Goal: Task Accomplishment & Management: Use online tool/utility

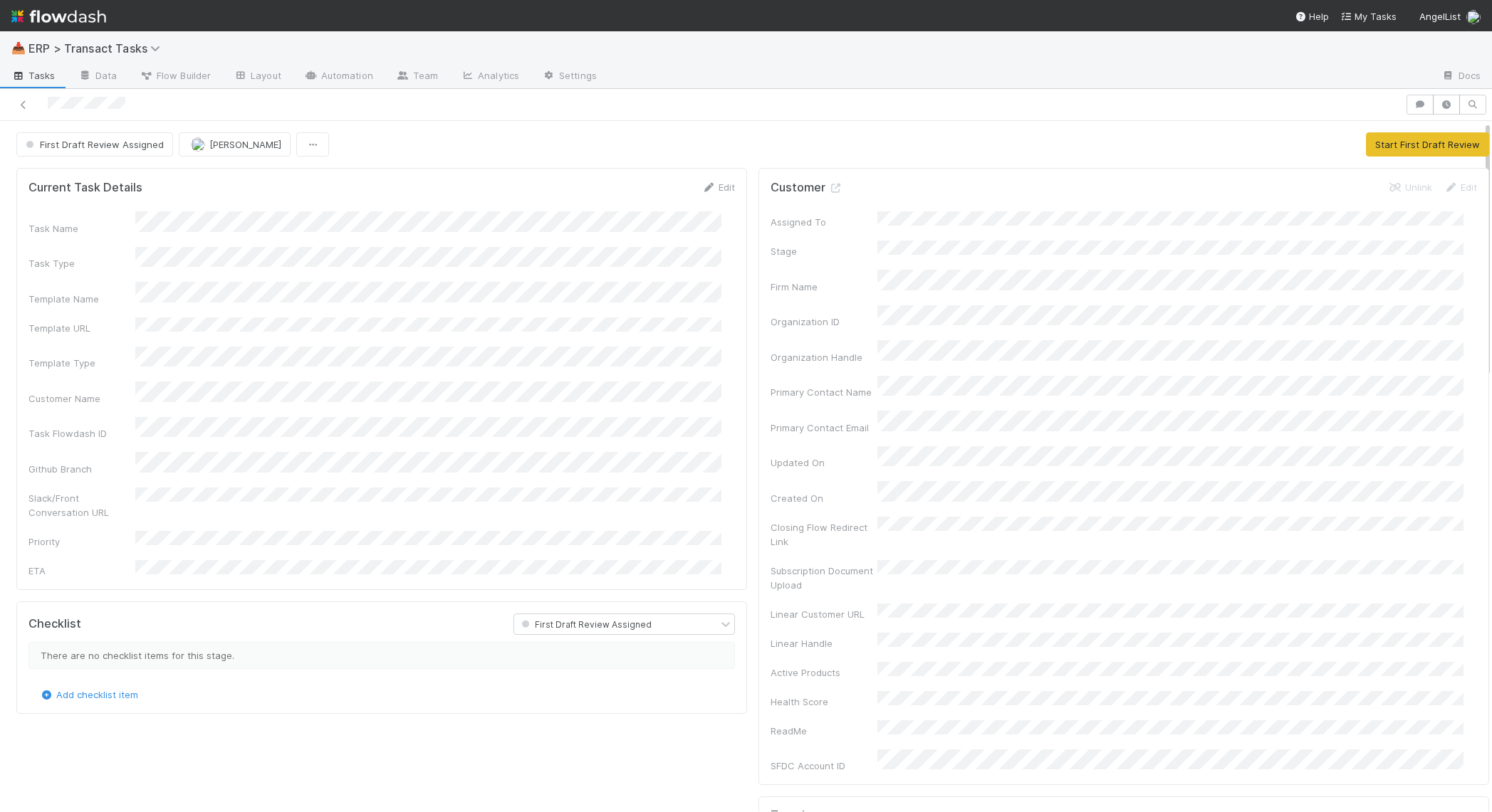
click at [44, 77] on span "Tasks" at bounding box center [33, 74] width 44 height 14
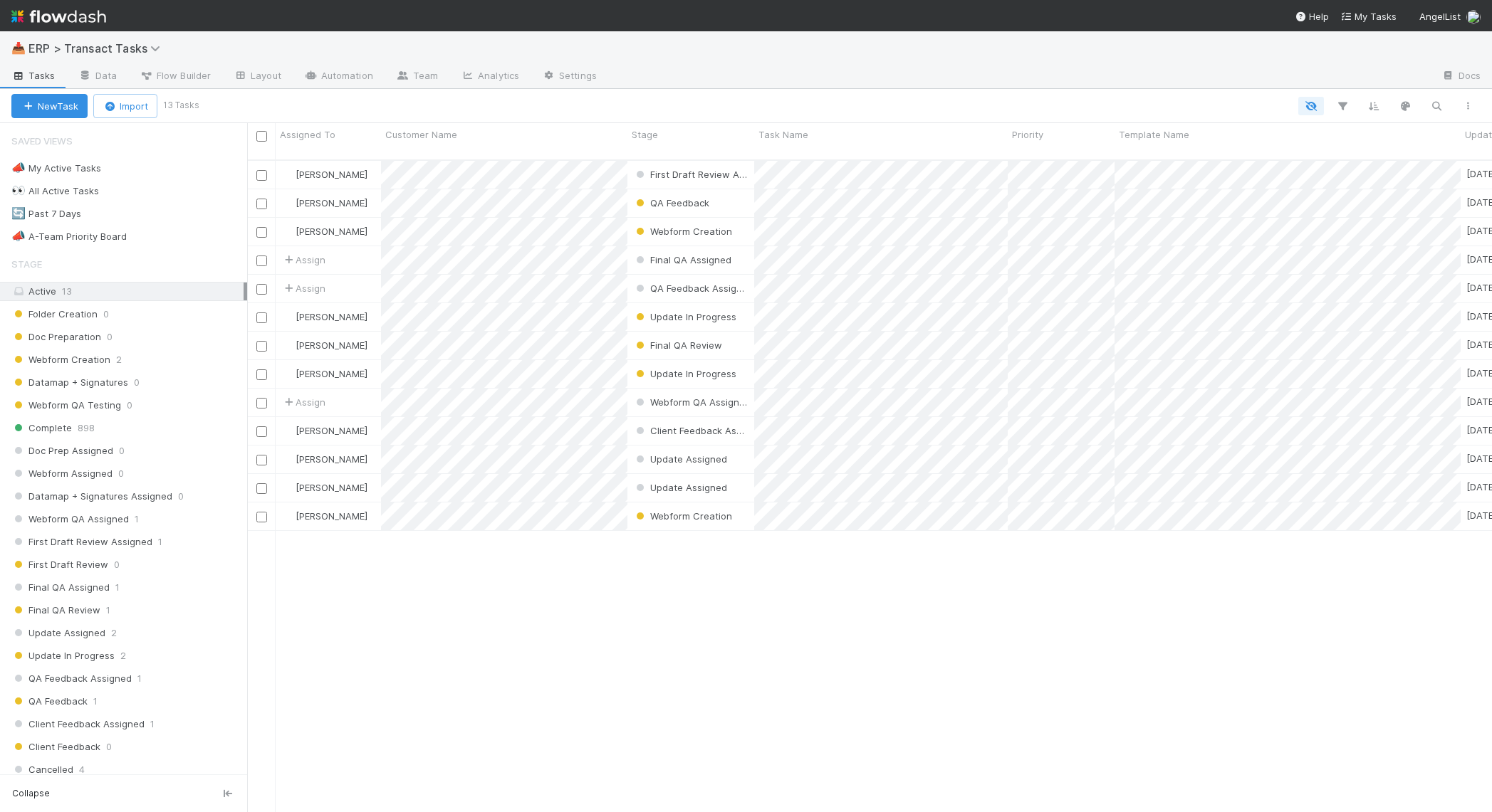
scroll to position [650, 1232]
click at [313, 253] on span "Assign" at bounding box center [302, 260] width 44 height 14
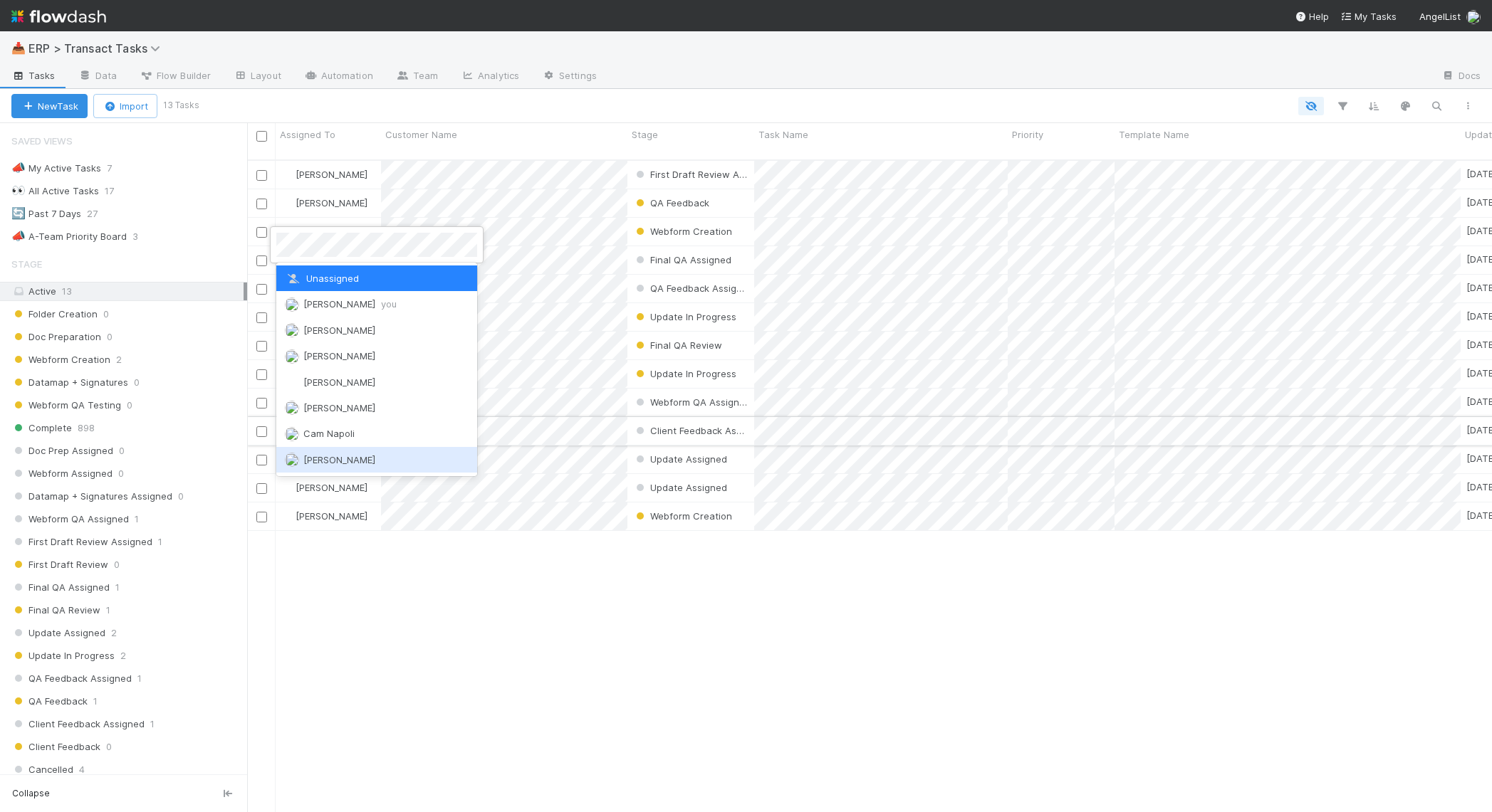
drag, startPoint x: 352, startPoint y: 452, endPoint x: 350, endPoint y: 422, distance: 30.1
click at [352, 454] on span "Dillon Fagler" at bounding box center [339, 459] width 72 height 11
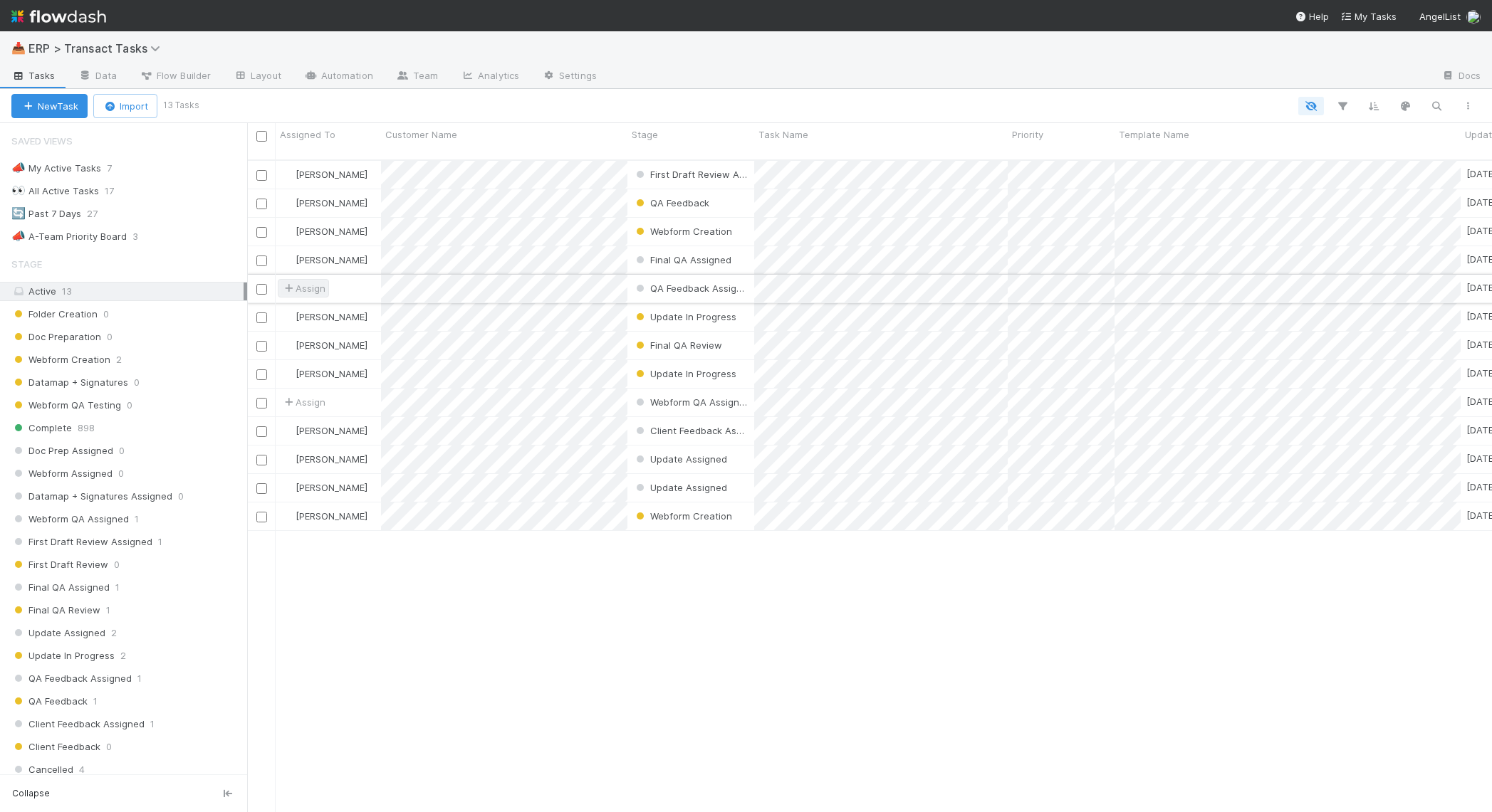
click at [322, 281] on span "Assign" at bounding box center [302, 287] width 44 height 14
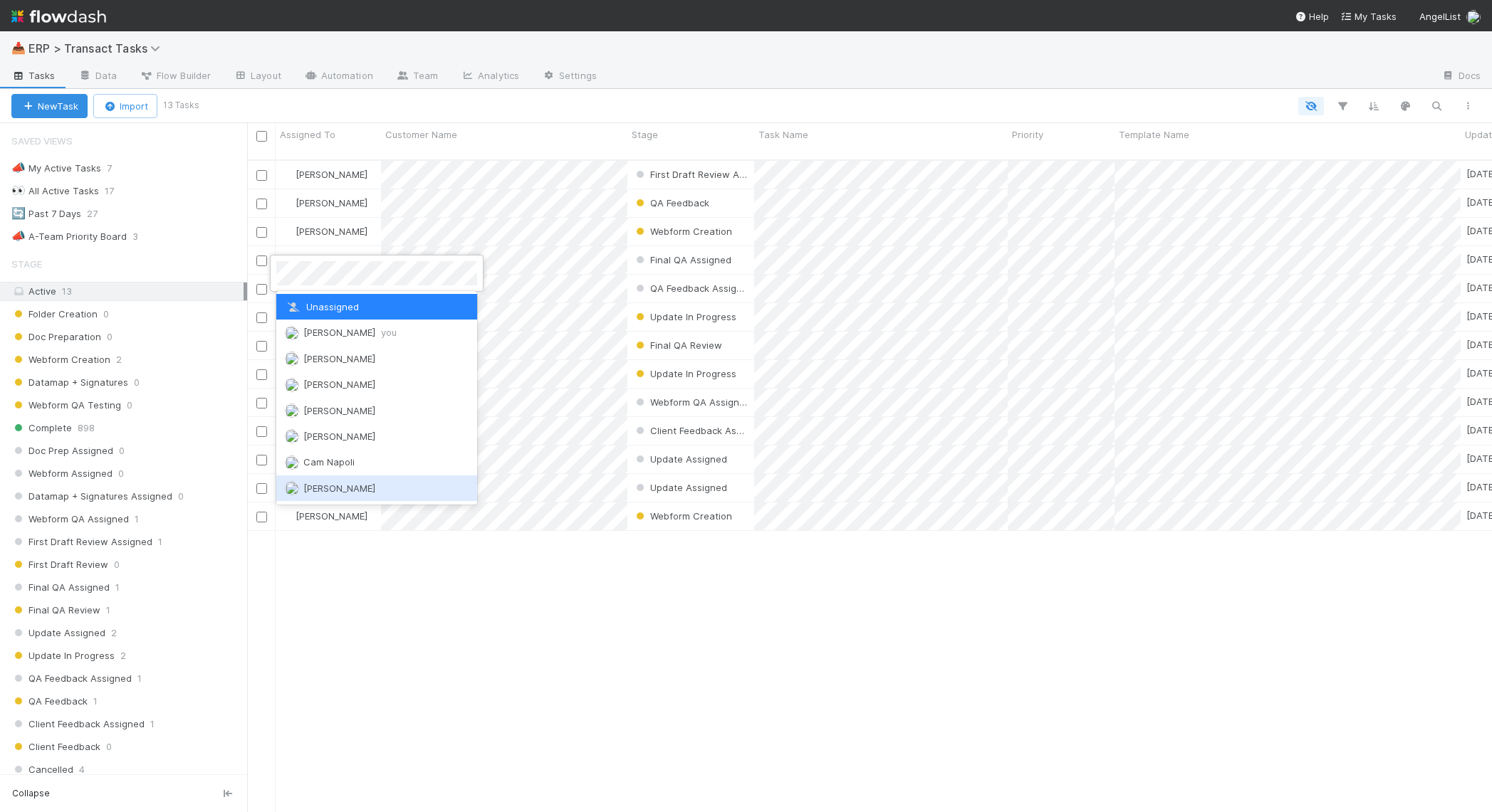
click at [353, 489] on span "Dillon Fagler" at bounding box center [339, 488] width 72 height 11
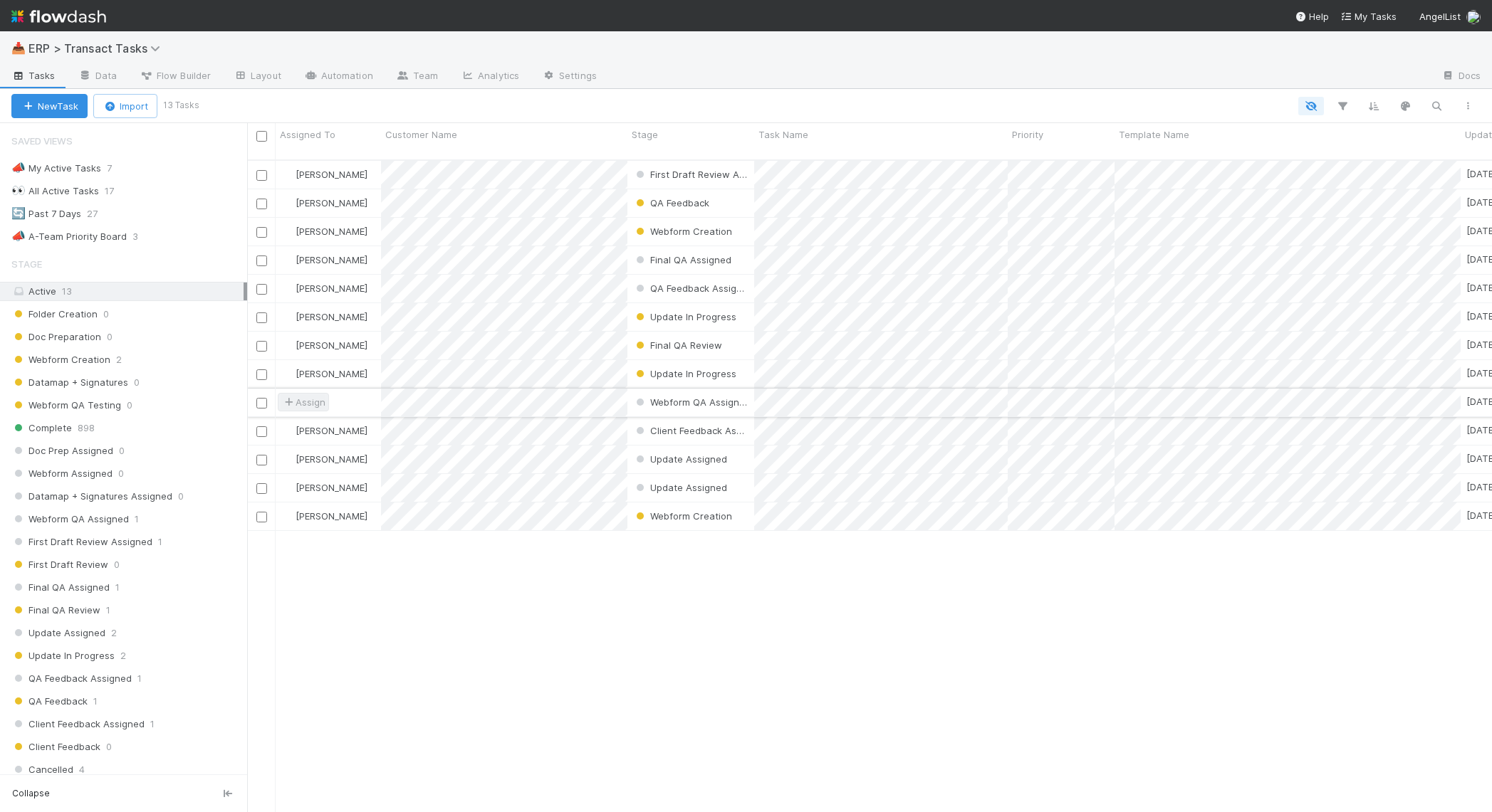
click at [314, 396] on span "Assign" at bounding box center [302, 402] width 44 height 14
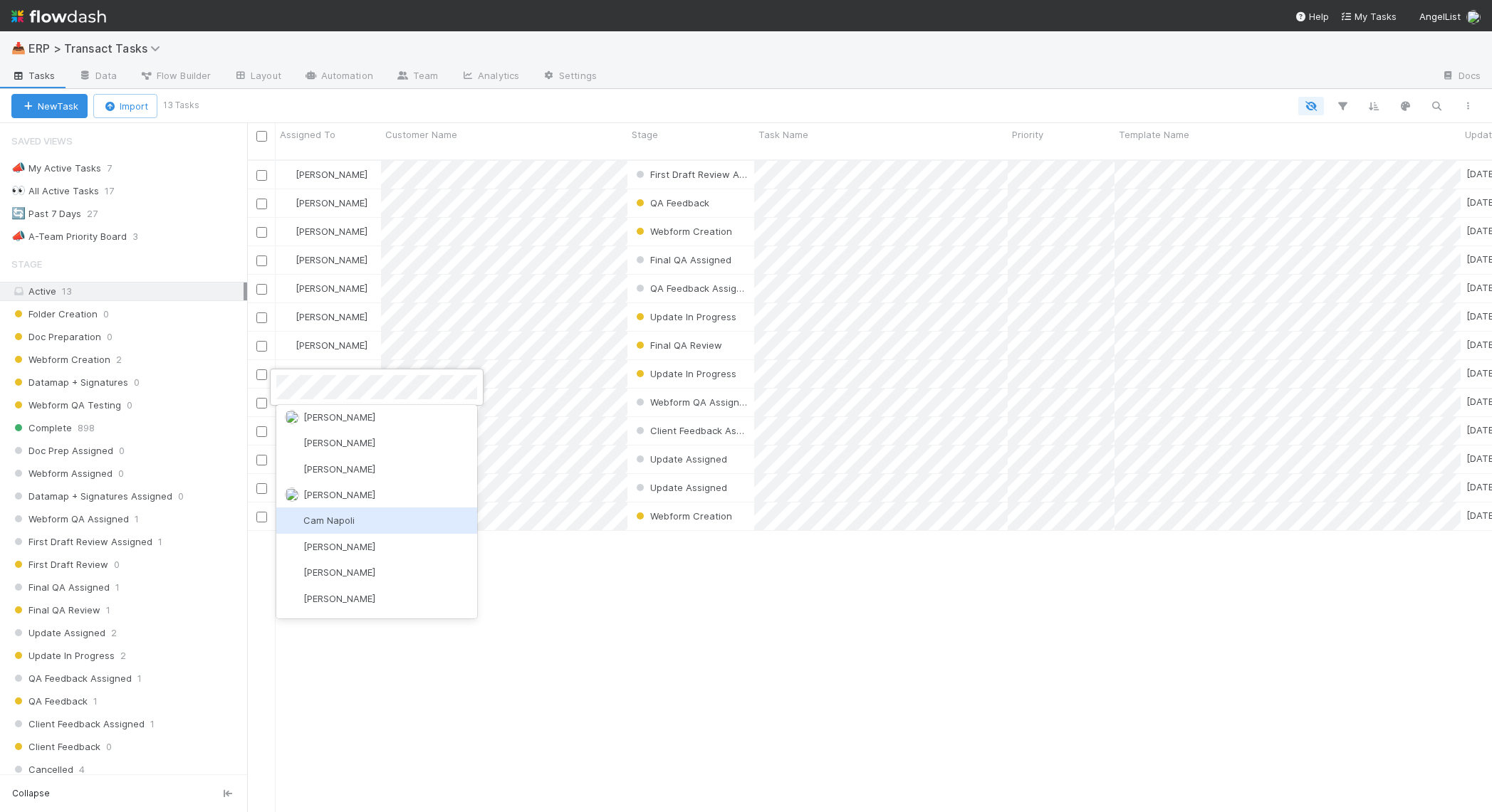
scroll to position [64, 0]
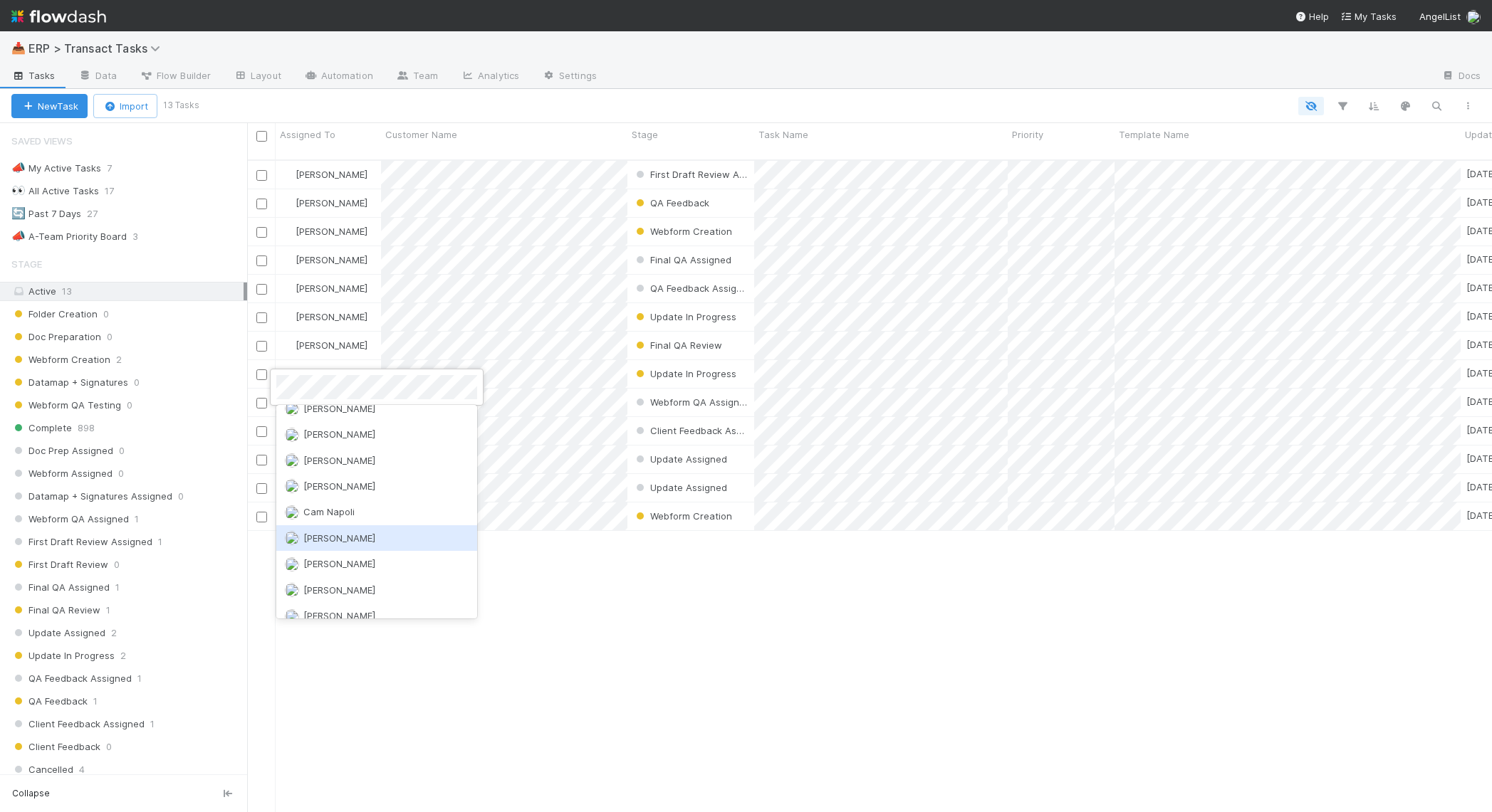
click at [384, 544] on div "Dillon Fagler" at bounding box center [377, 539] width 201 height 26
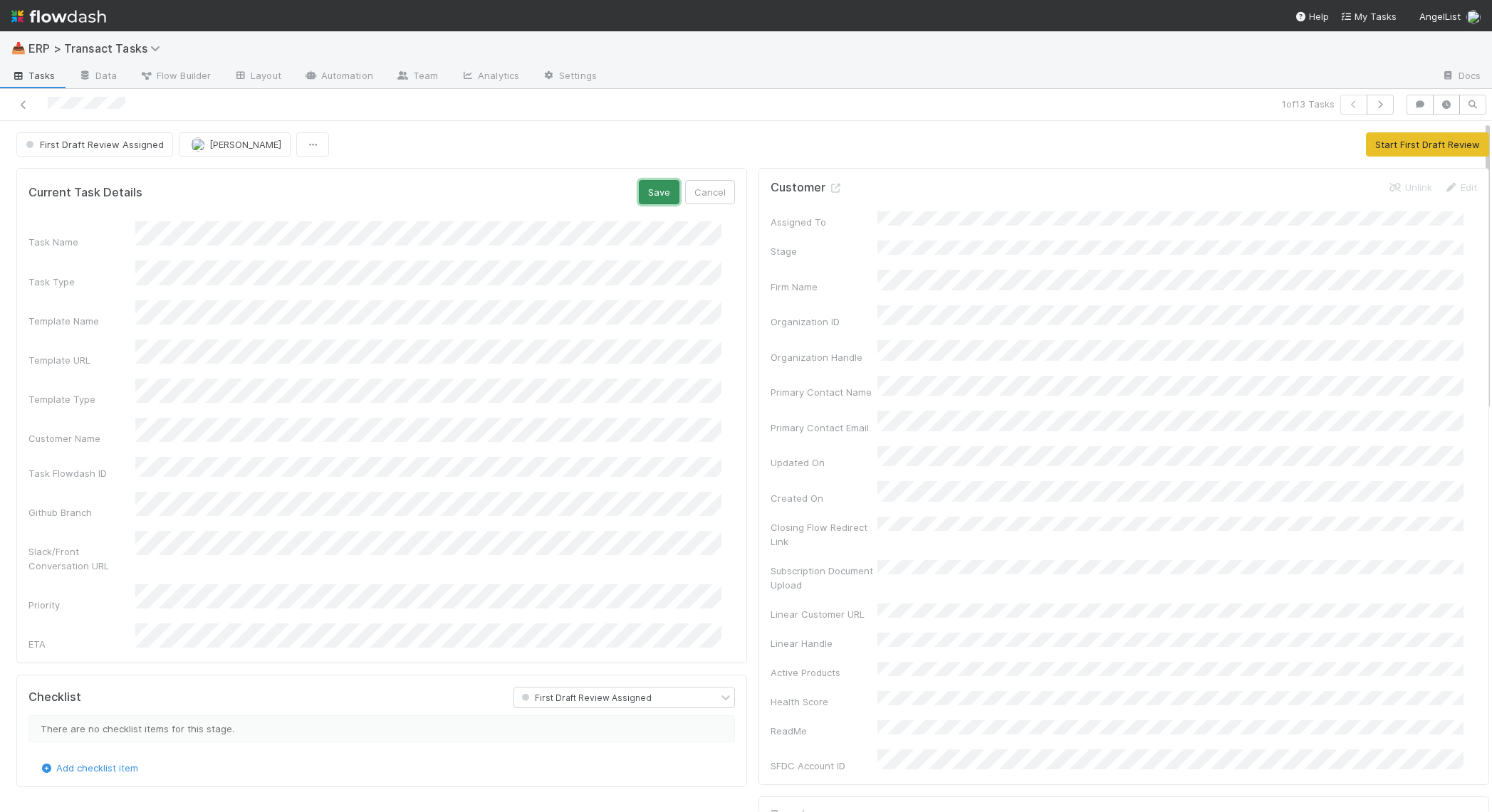
click at [639, 194] on button "Save" at bounding box center [659, 193] width 41 height 24
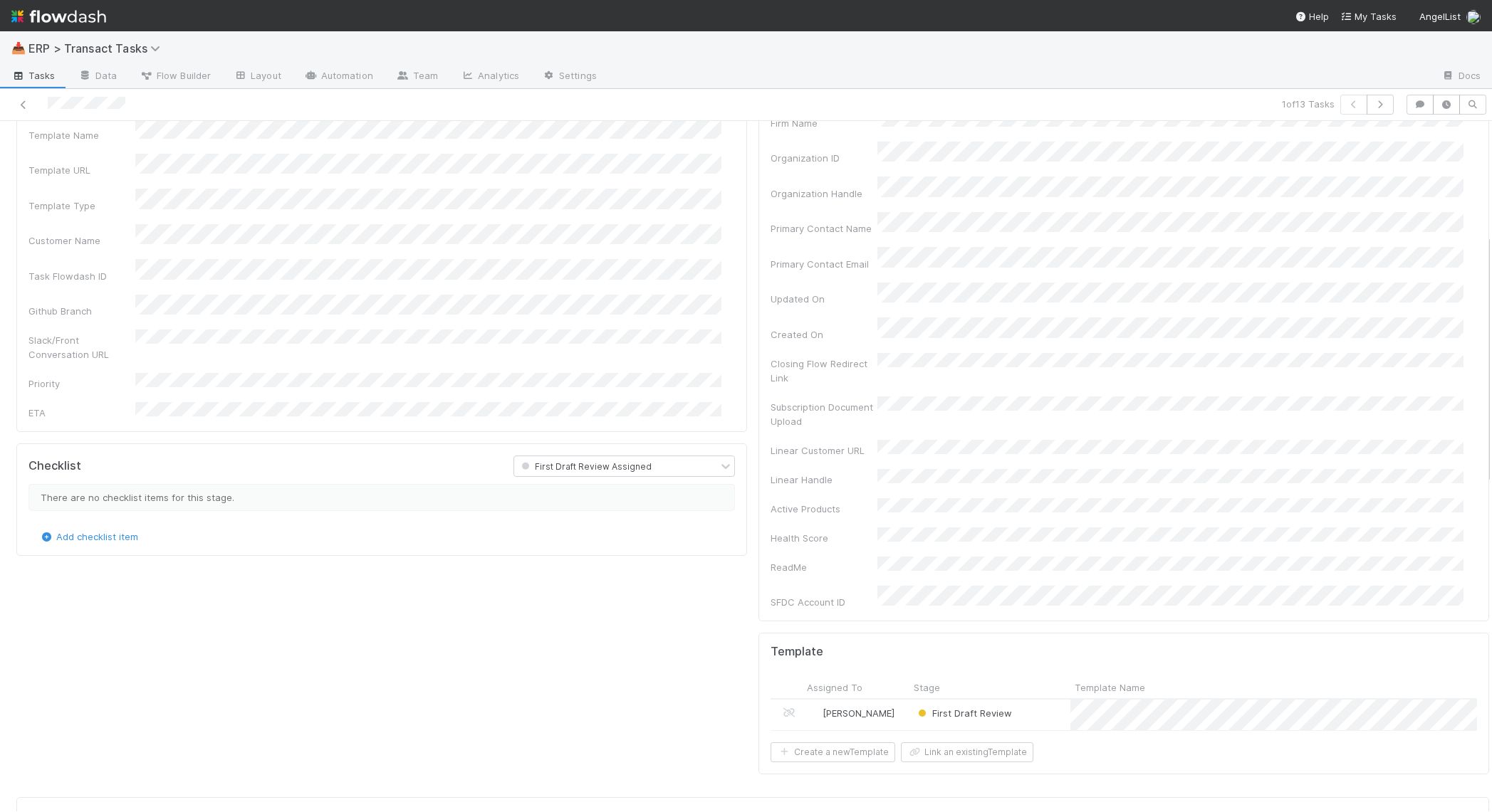
scroll to position [370, 0]
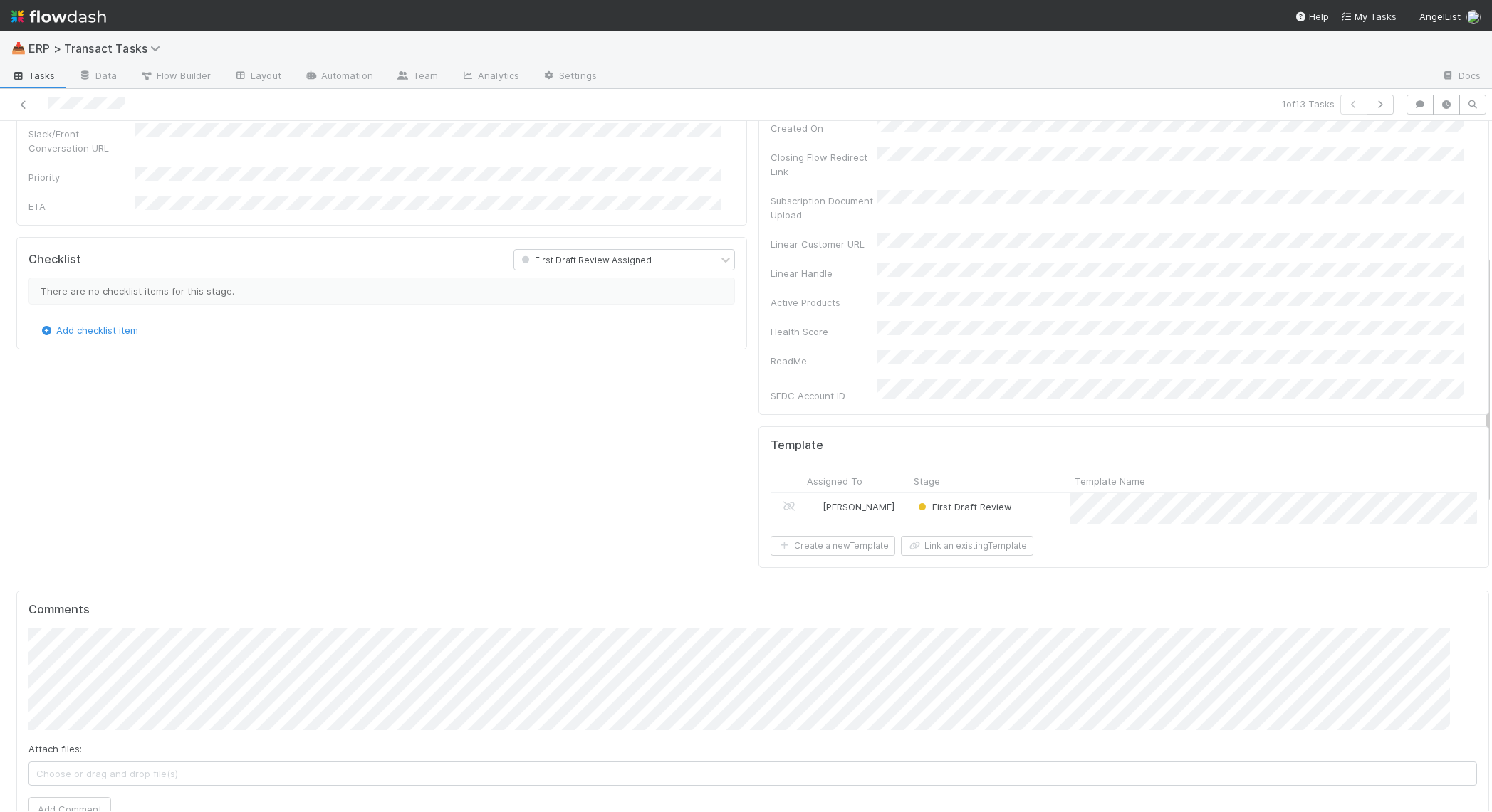
click at [1020, 494] on div "First Draft Review" at bounding box center [990, 509] width 161 height 31
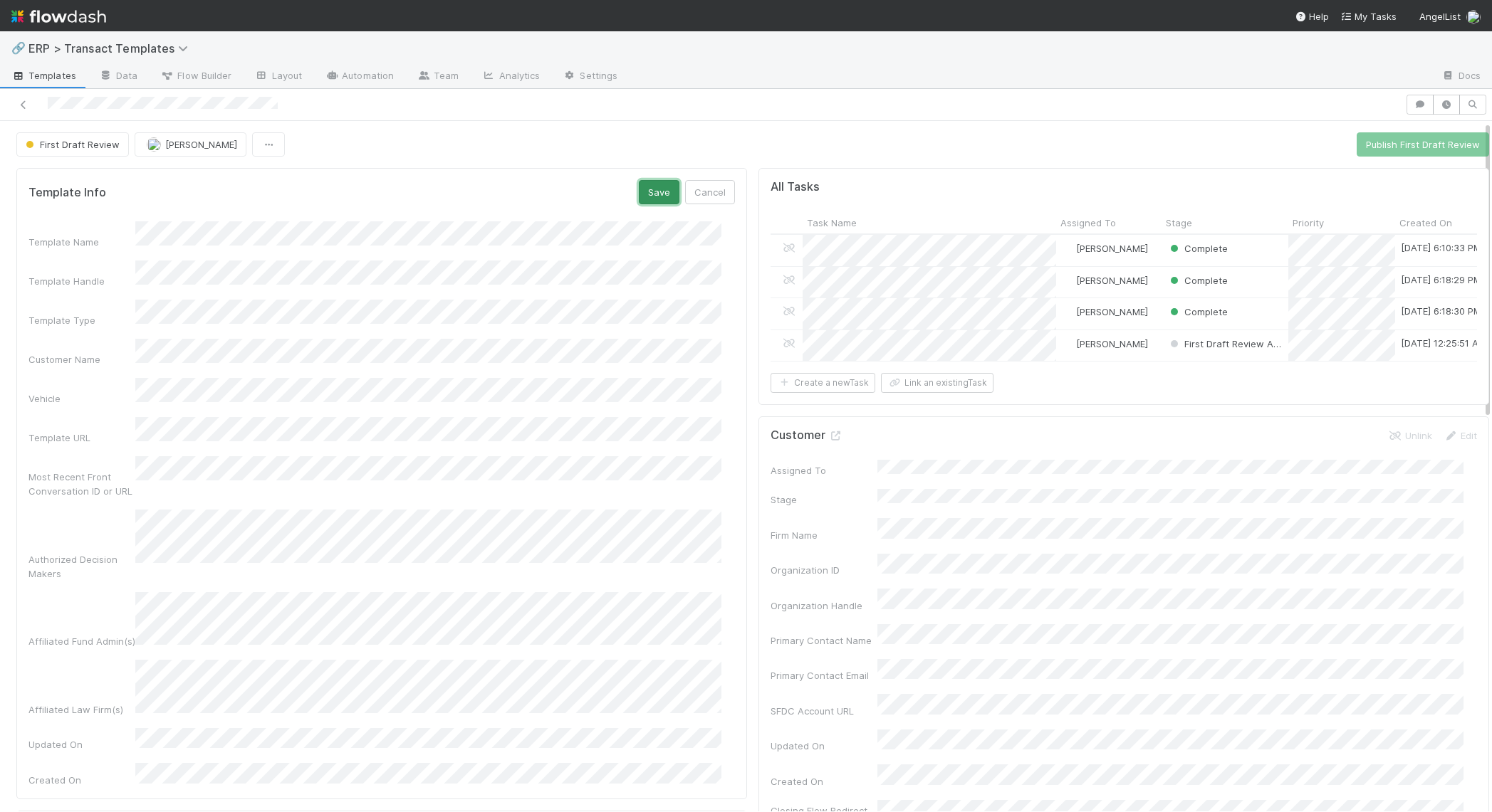
click at [664, 193] on button "Save" at bounding box center [659, 193] width 41 height 24
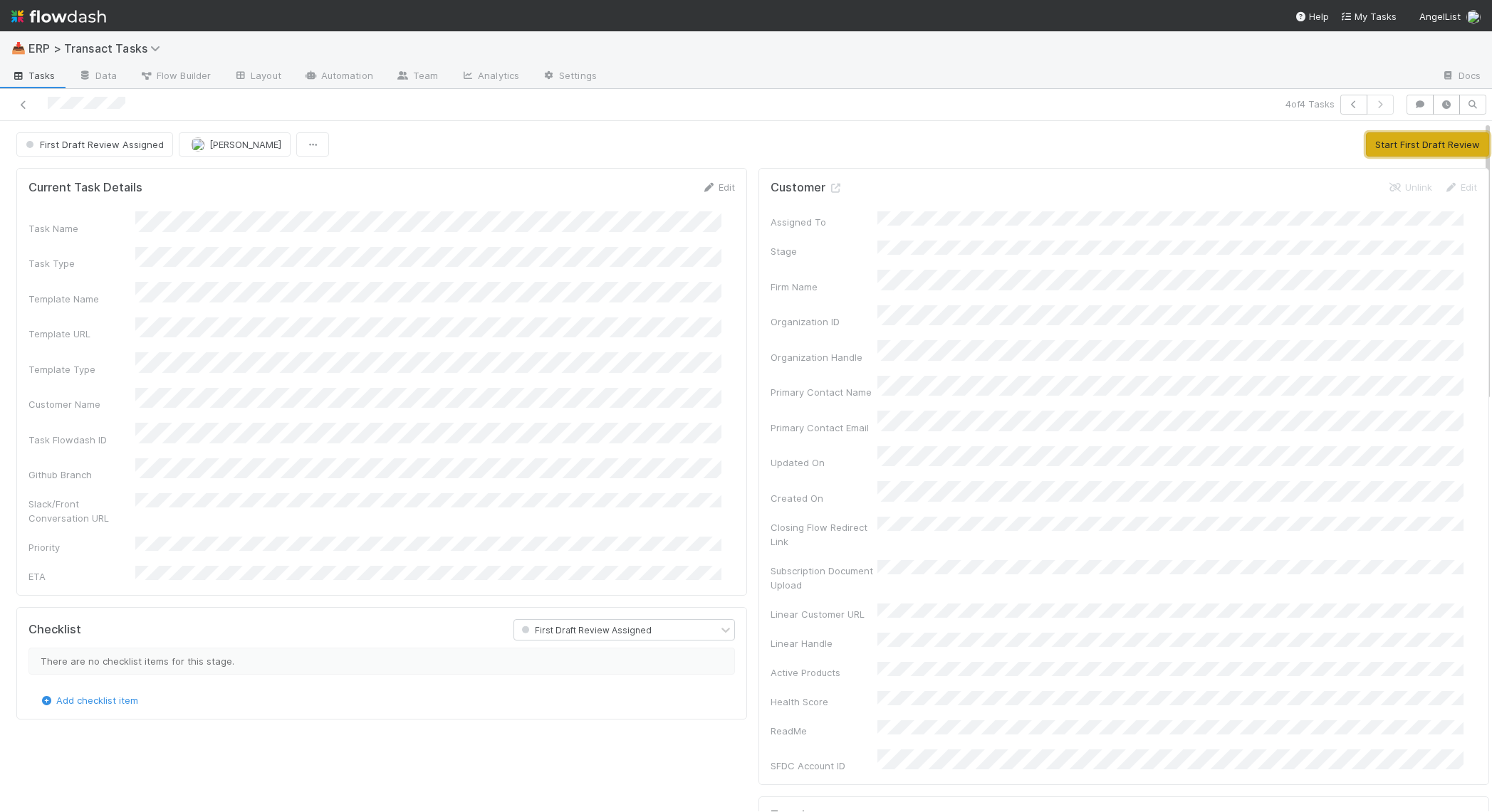
click at [1310, 146] on button "Start First Draft Review" at bounding box center [1427, 144] width 123 height 24
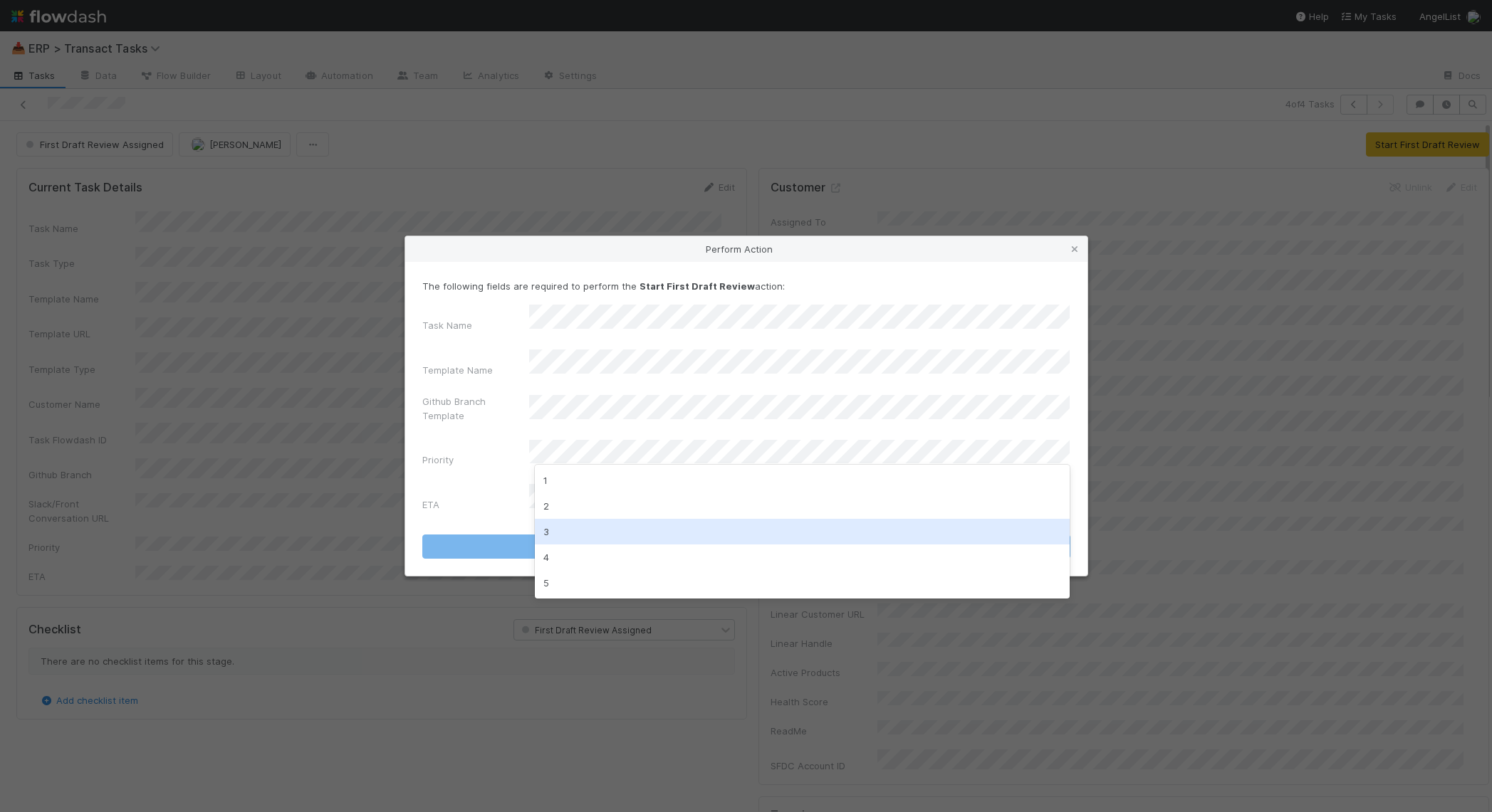
click at [600, 535] on div "3" at bounding box center [803, 532] width 536 height 26
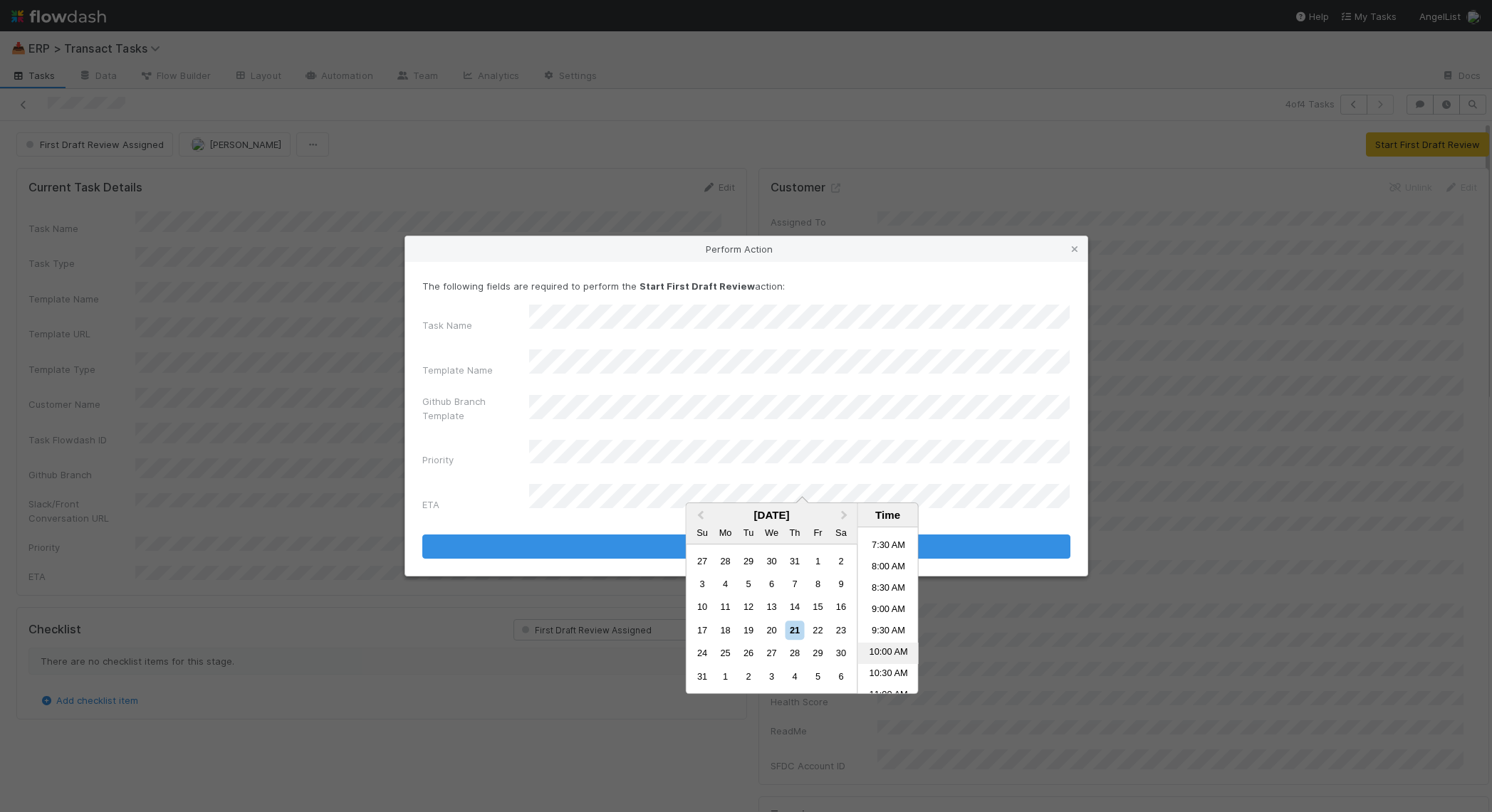
scroll to position [315, 0]
click at [886, 672] on li "10:30 AM" at bounding box center [887, 671] width 60 height 21
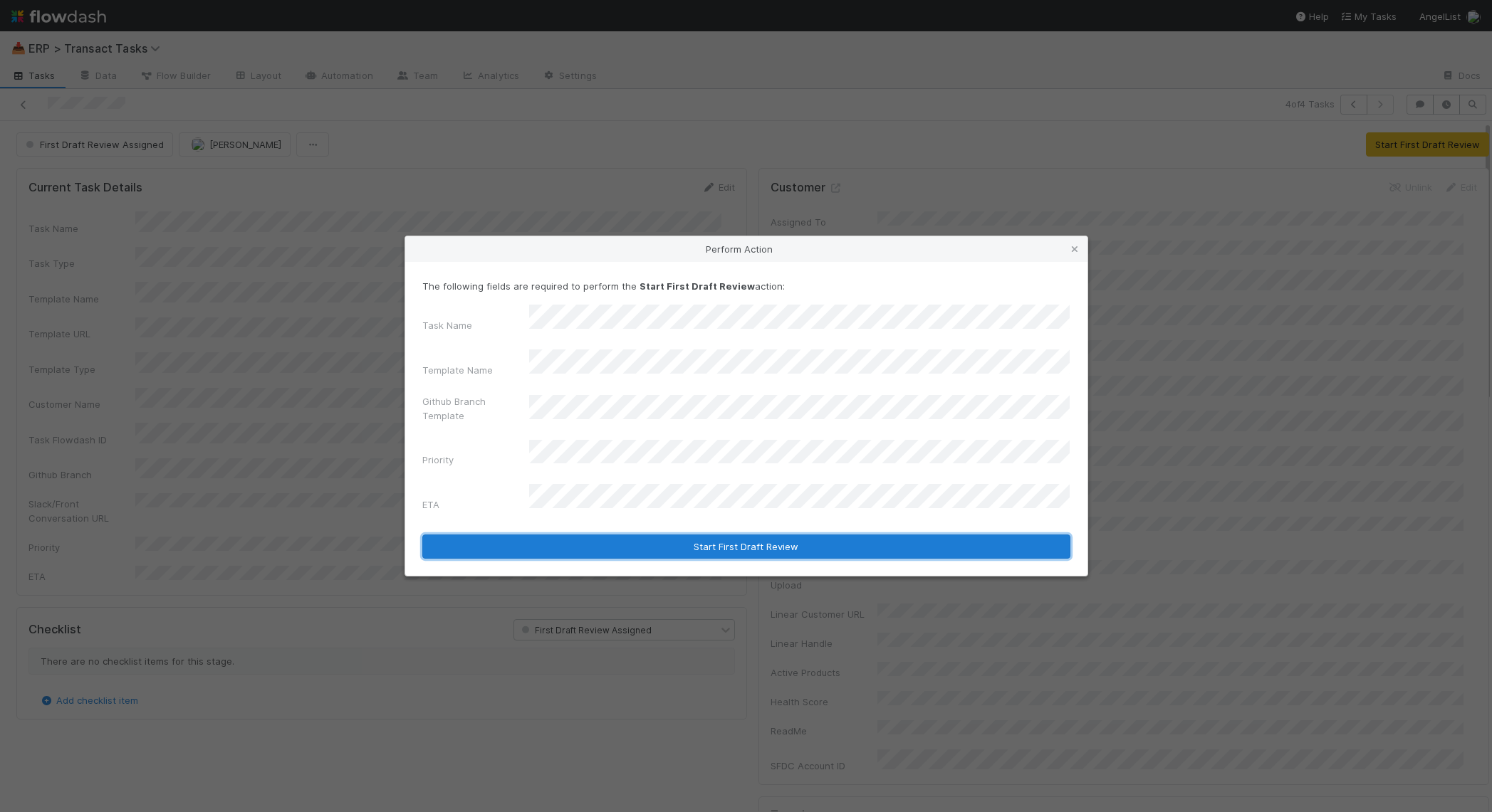
click at [692, 535] on button "Start First Draft Review" at bounding box center [746, 547] width 648 height 24
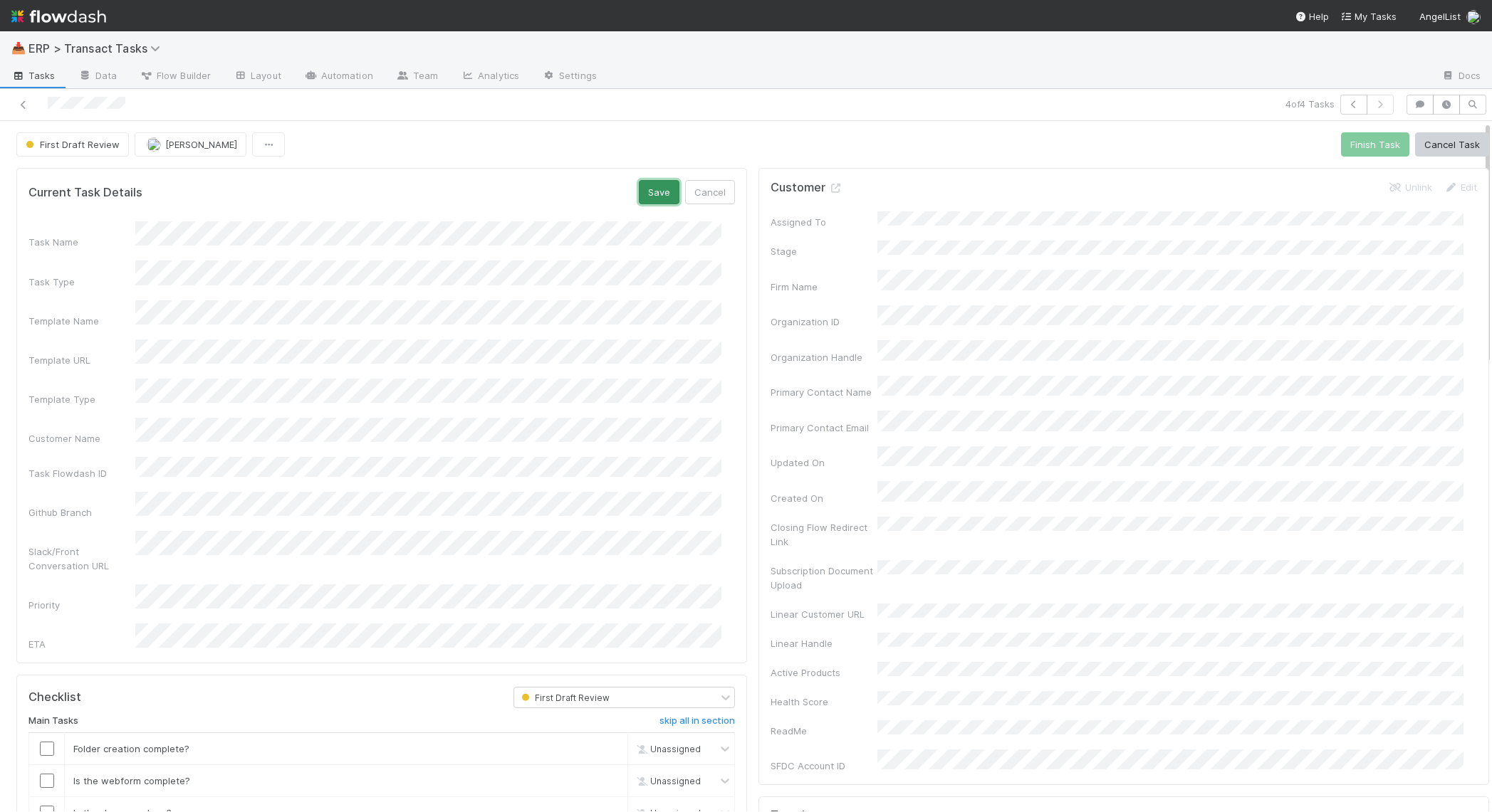
click at [639, 193] on button "Save" at bounding box center [659, 193] width 41 height 24
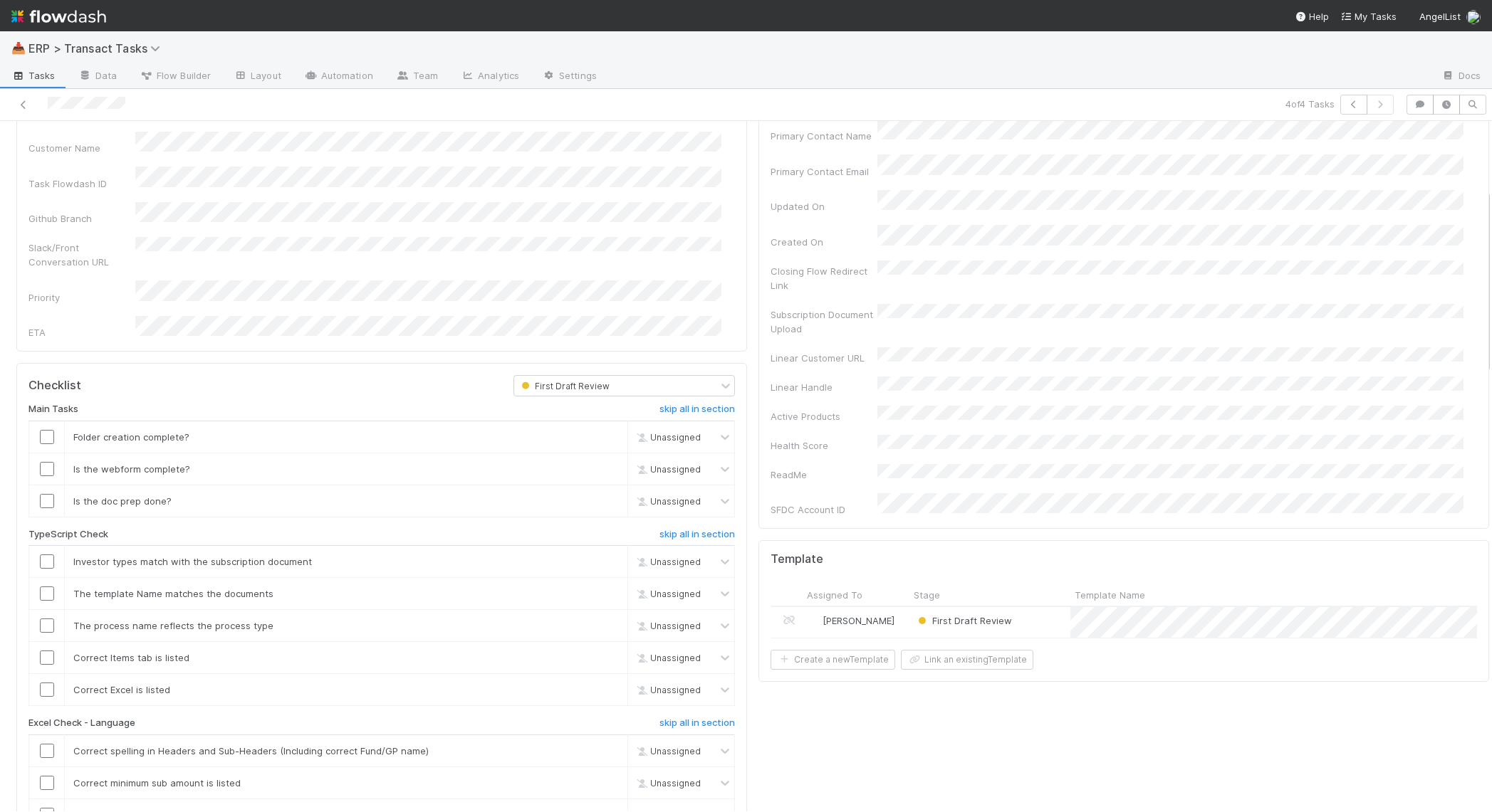
scroll to position [278, 0]
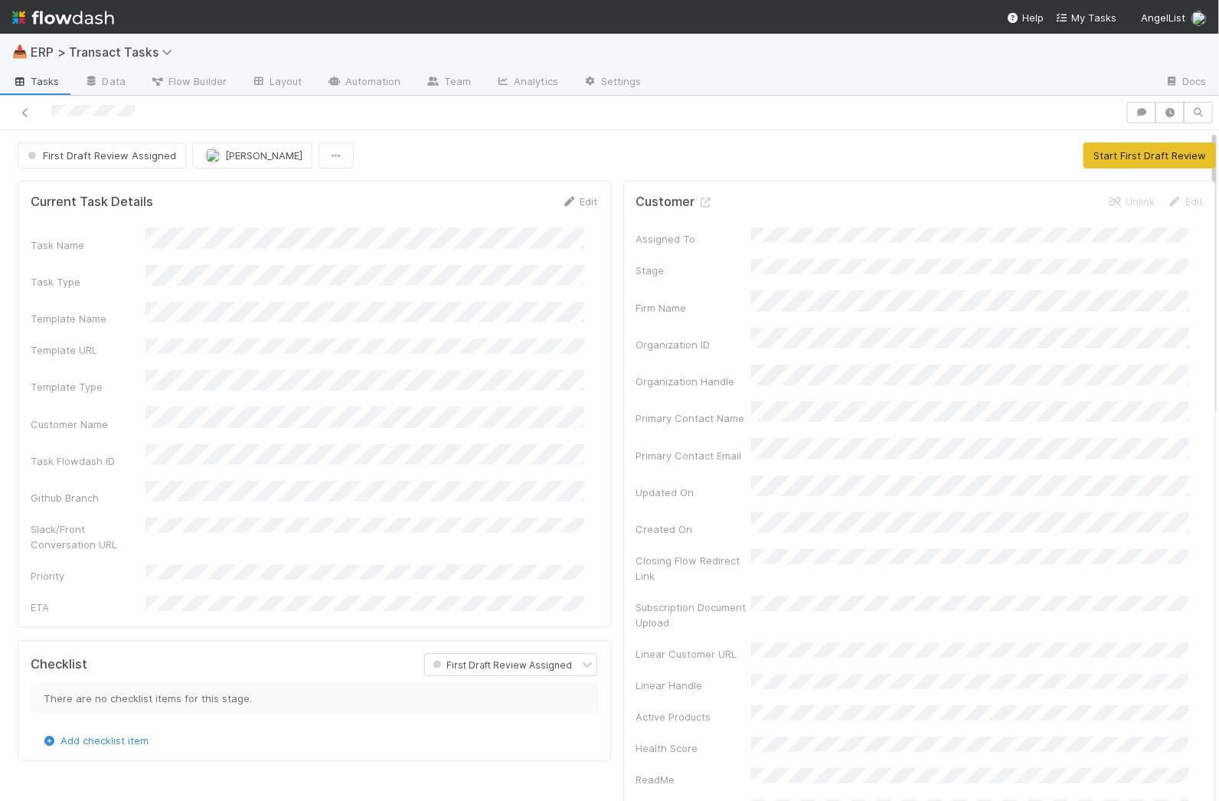
click at [215, 711] on div "Checklist First Draft Review Assigned There are no checklist items for this sta…" at bounding box center [314, 700] width 593 height 121
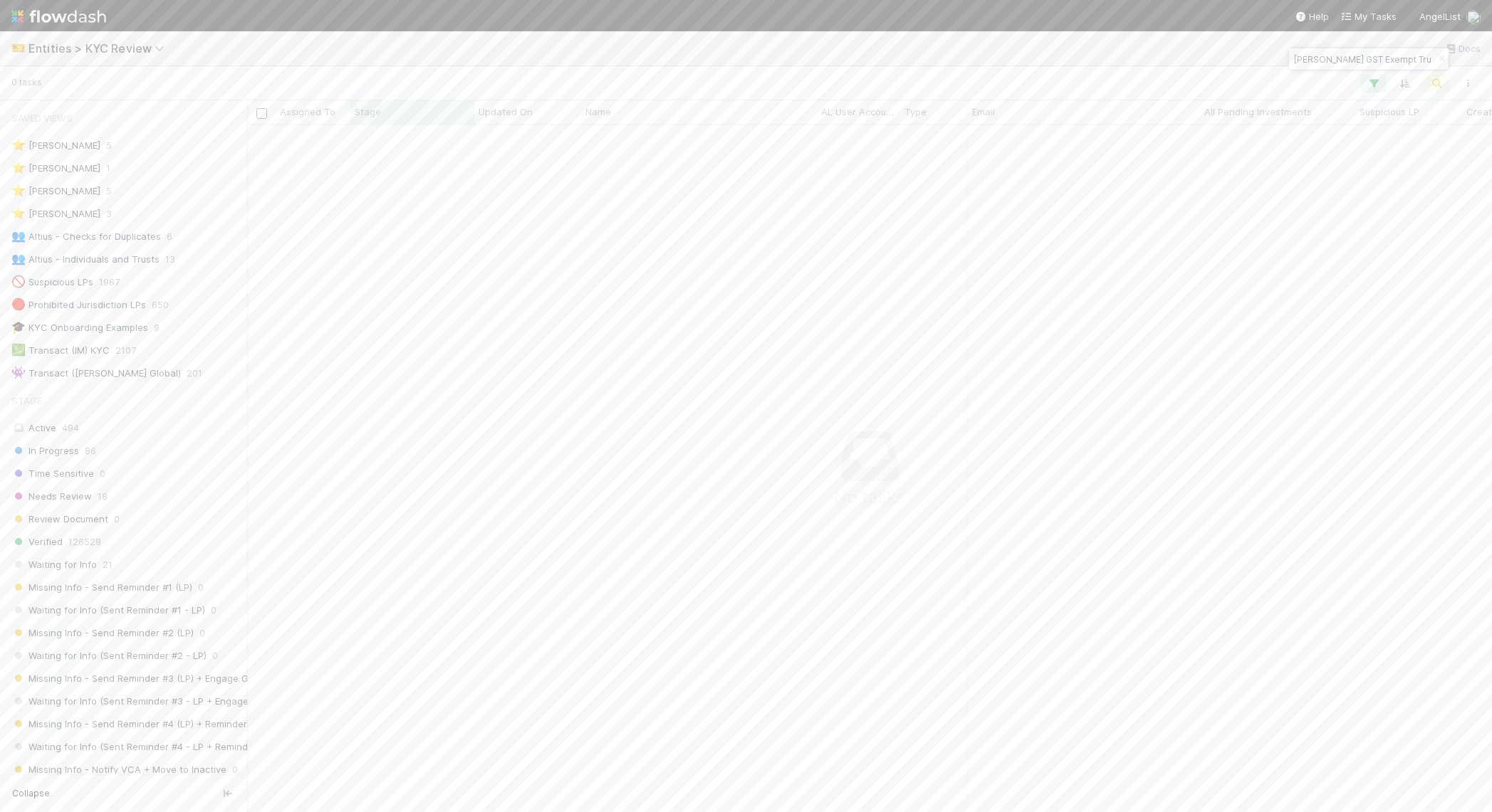
scroll to position [659, 1219]
